Goal: Transaction & Acquisition: Purchase product/service

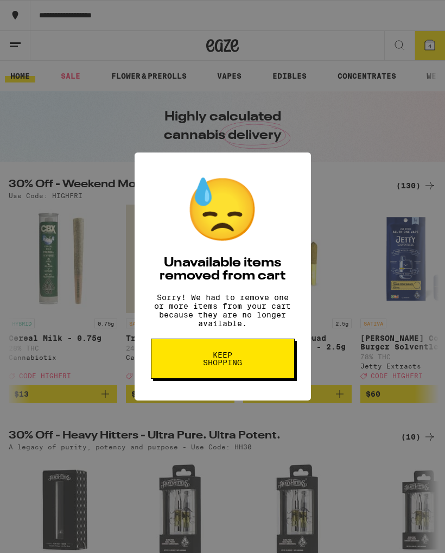
click at [252, 368] on button "Keep Shopping" at bounding box center [223, 359] width 144 height 40
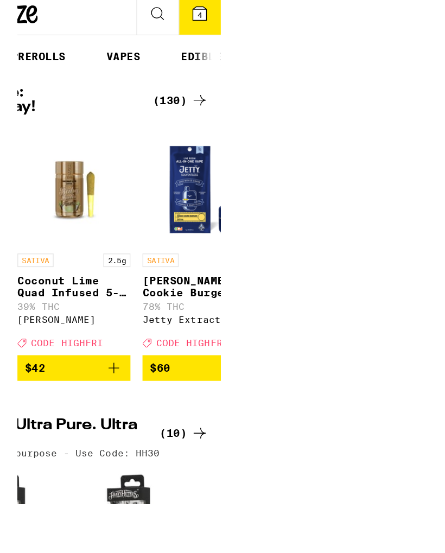
scroll to position [0, 39]
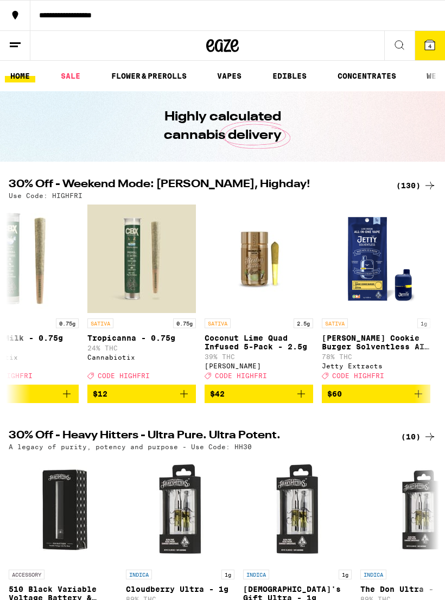
click at [162, 69] on link "FLOWER & PREROLLS" at bounding box center [149, 75] width 86 height 13
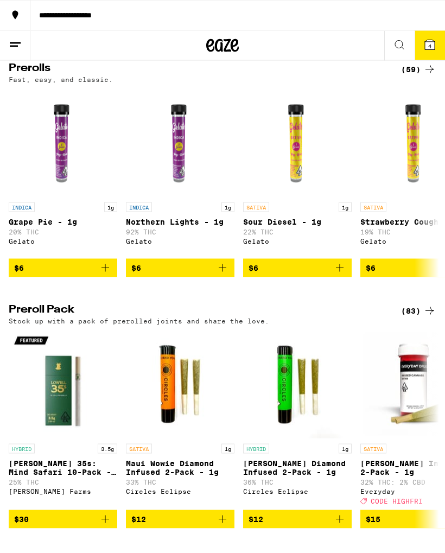
scroll to position [593, 0]
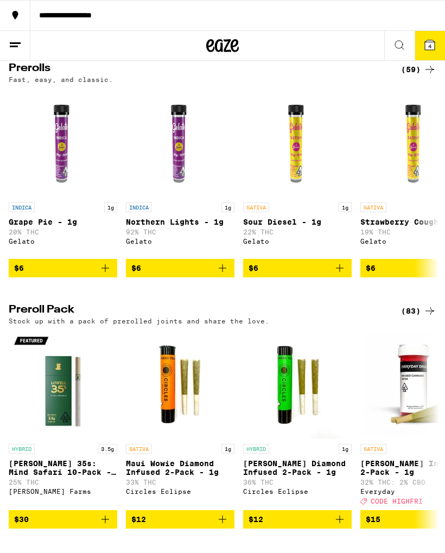
click at [412, 317] on div "(83)" at bounding box center [418, 310] width 35 height 13
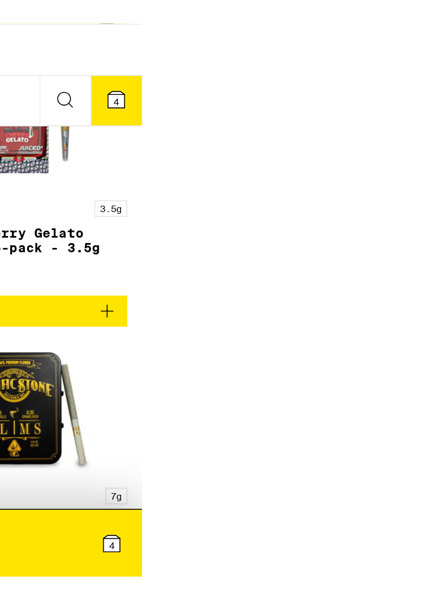
scroll to position [6267, 0]
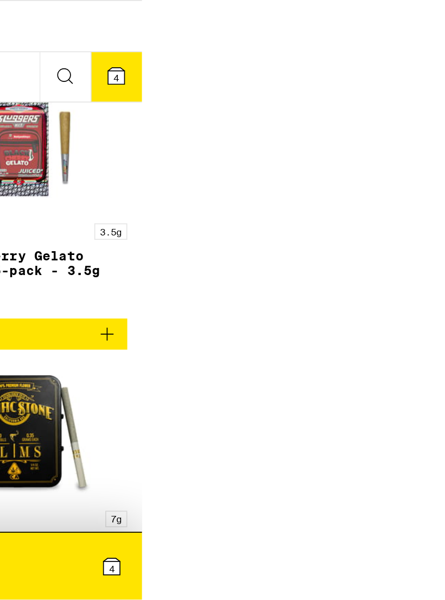
click at [250, 48] on span "5" at bounding box center [248, 46] width 3 height 7
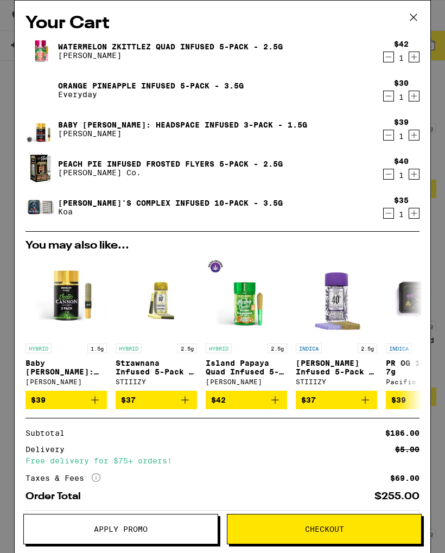
click at [392, 174] on icon "Decrement" at bounding box center [389, 174] width 10 height 13
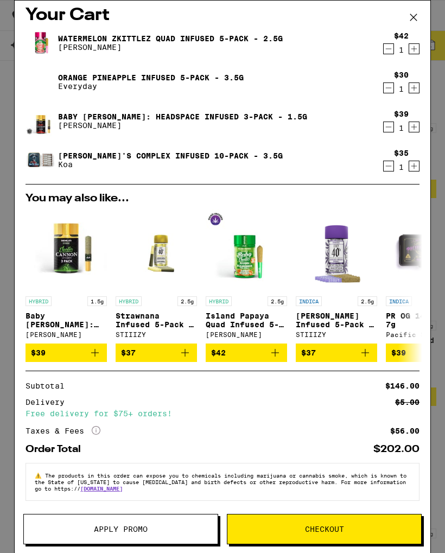
scroll to position [20, 0]
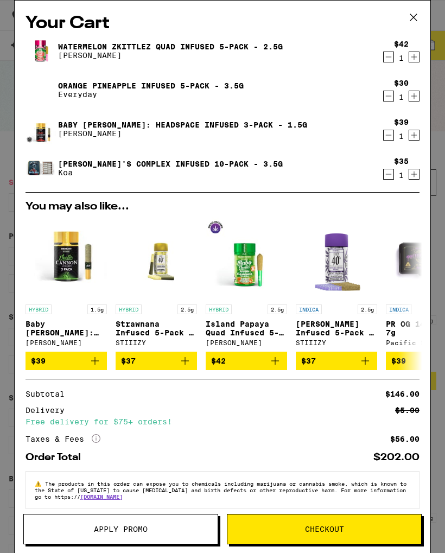
click at [420, 16] on icon at bounding box center [413, 17] width 16 height 16
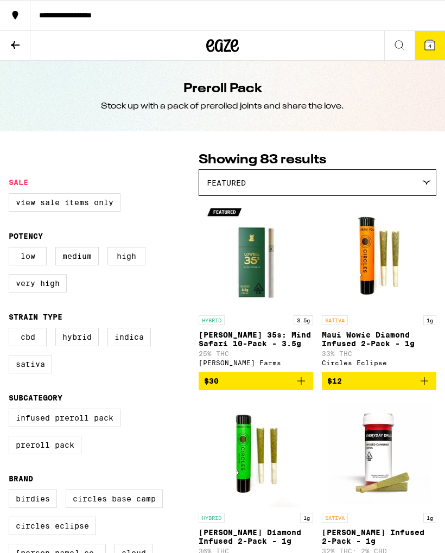
click at [434, 54] on button "4" at bounding box center [430, 45] width 30 height 29
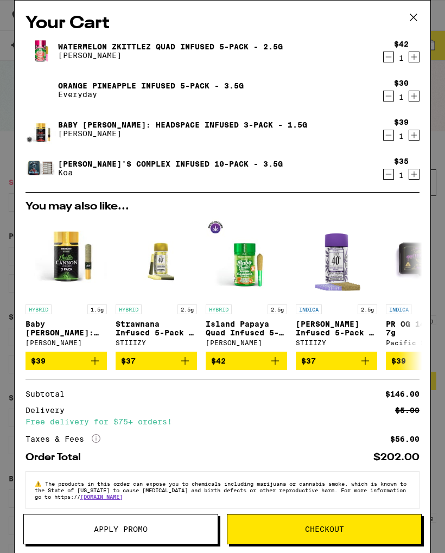
click at [353, 535] on button "Checkout" at bounding box center [324, 529] width 195 height 30
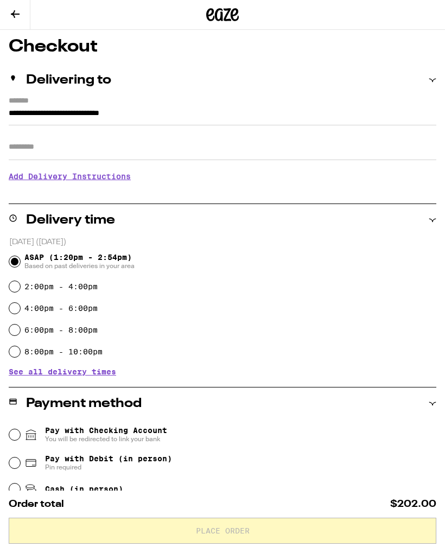
scroll to position [94, 0]
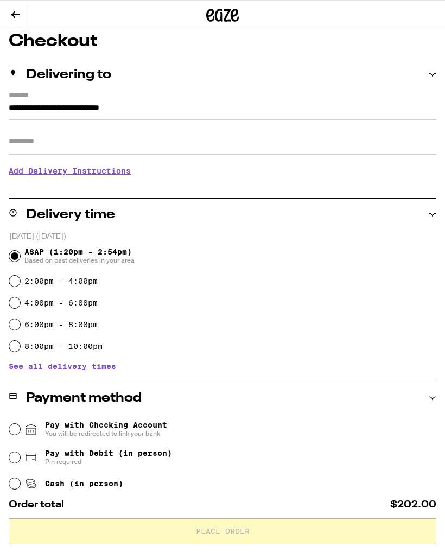
click at [212, 335] on div "6:00pm - 8:00pm" at bounding box center [222, 325] width 427 height 22
click at [123, 488] on span "Cash (in person)" at bounding box center [84, 483] width 78 height 9
click at [20, 489] on input "Cash (in person)" at bounding box center [14, 483] width 11 height 11
radio input "true"
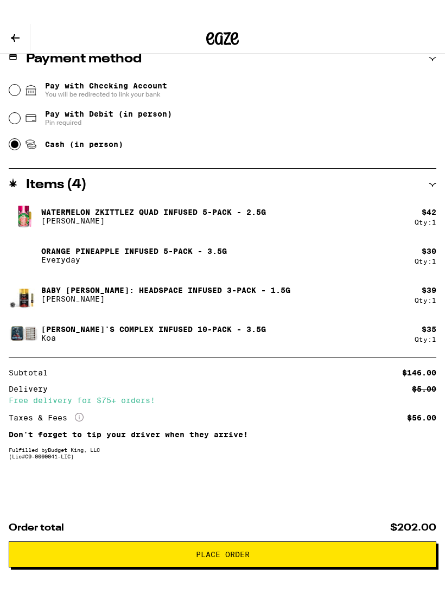
scroll to position [416, 0]
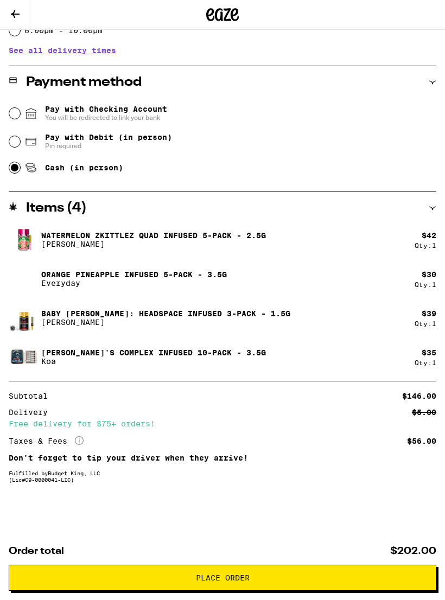
click at [344, 553] on button "Place Order" at bounding box center [223, 579] width 428 height 26
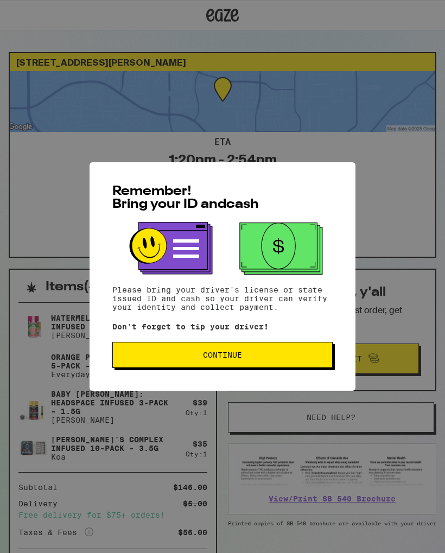
click at [276, 359] on span "Continue" at bounding box center [223, 355] width 202 height 8
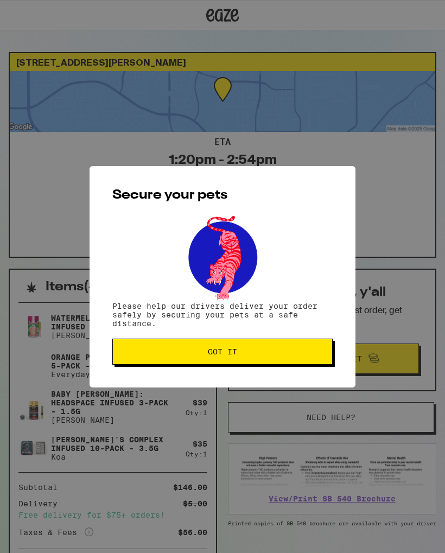
click at [285, 353] on span "Got it" at bounding box center [223, 352] width 202 height 8
